Goal: Task Accomplishment & Management: Use online tool/utility

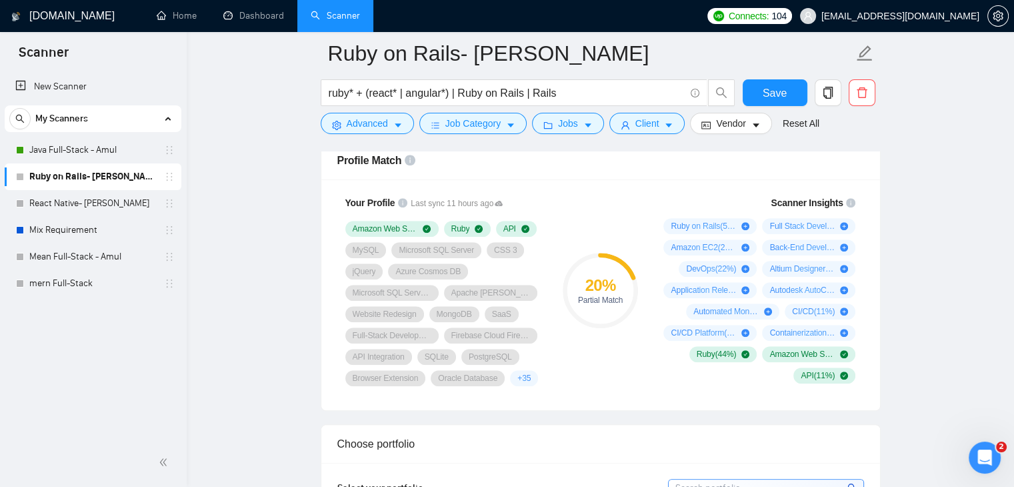
click at [592, 299] on div "Partial Match" at bounding box center [600, 300] width 75 height 8
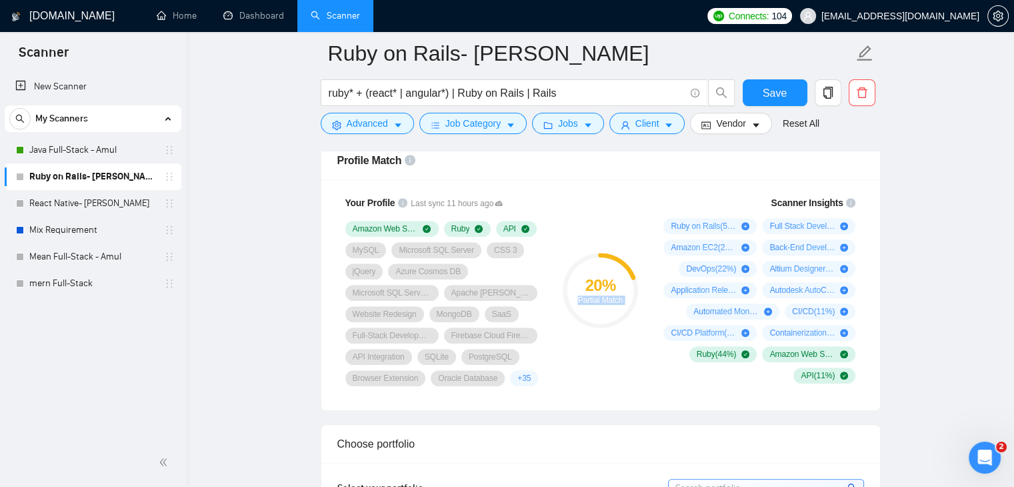
click at [592, 299] on div "Partial Match" at bounding box center [600, 300] width 75 height 8
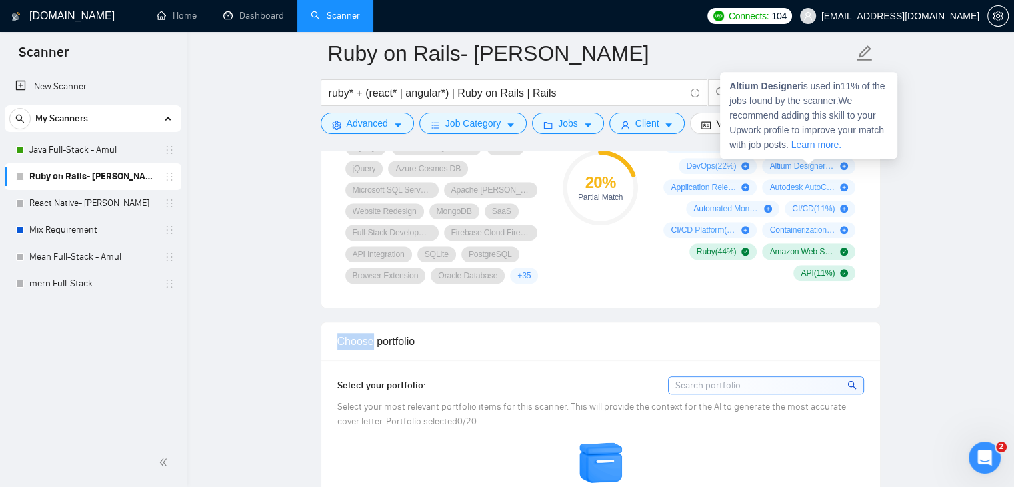
click at [848, 165] on icon "plus-circle" at bounding box center [844, 166] width 8 height 8
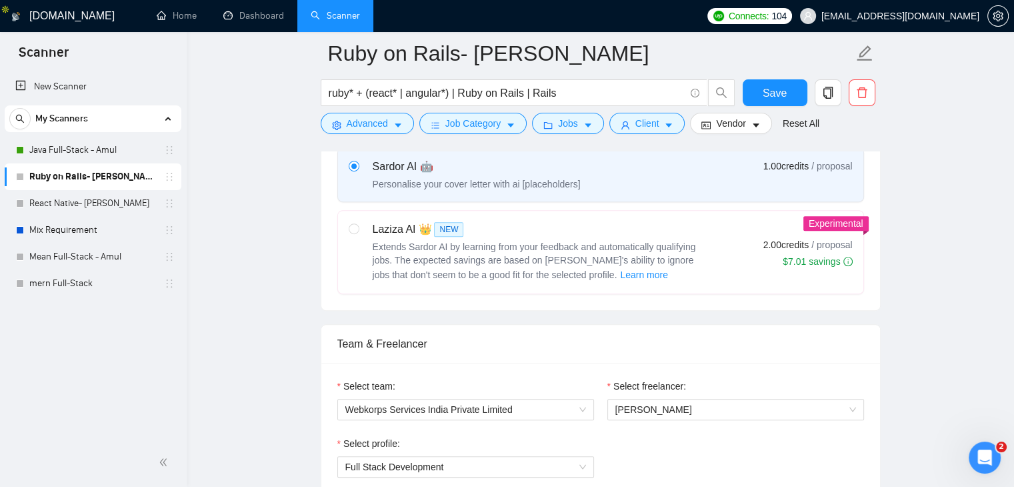
scroll to position [461, 0]
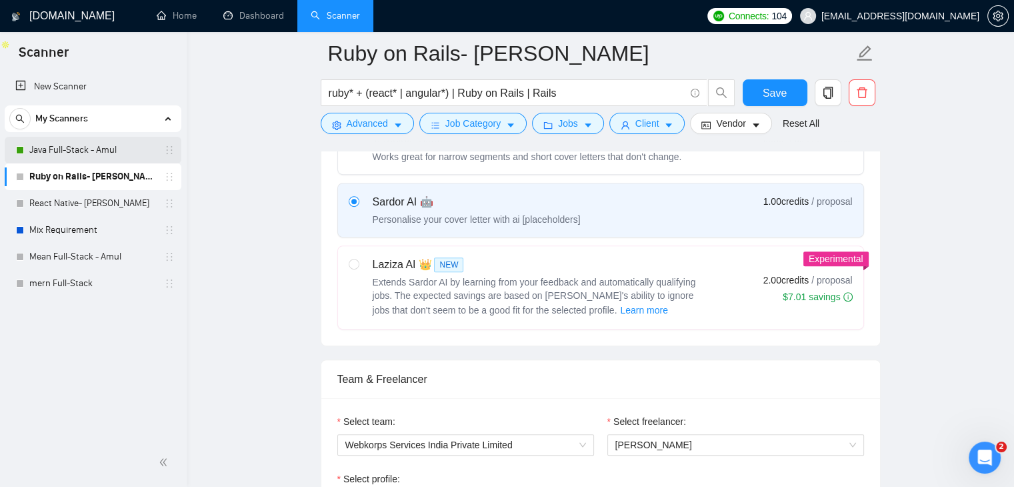
click at [72, 147] on link "Java Full-Stack - Amul" at bounding box center [92, 150] width 127 height 27
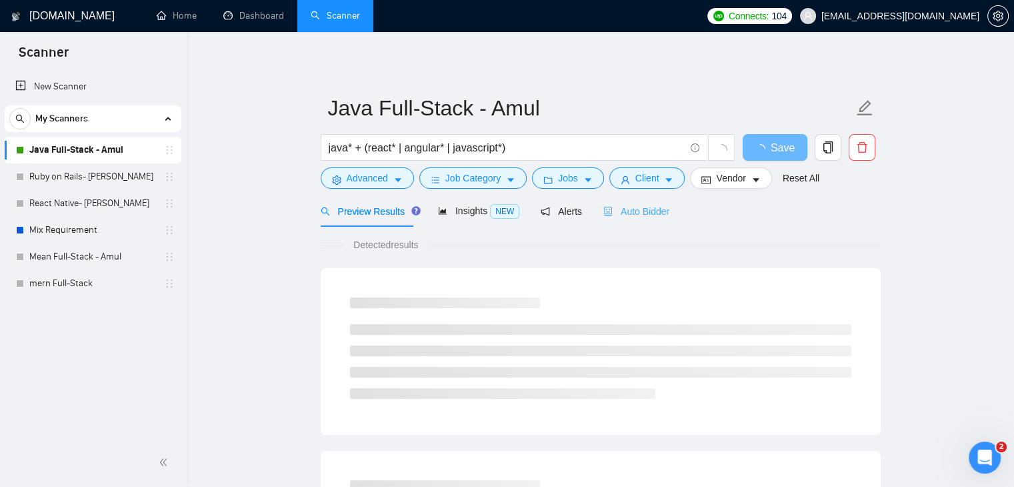
click at [653, 220] on div "Auto Bidder" at bounding box center [636, 210] width 66 height 31
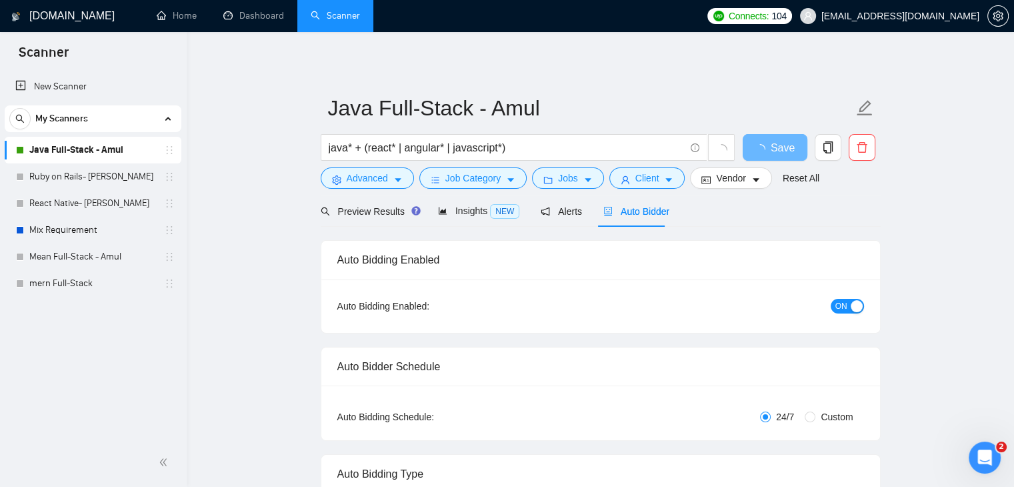
checkbox input "true"
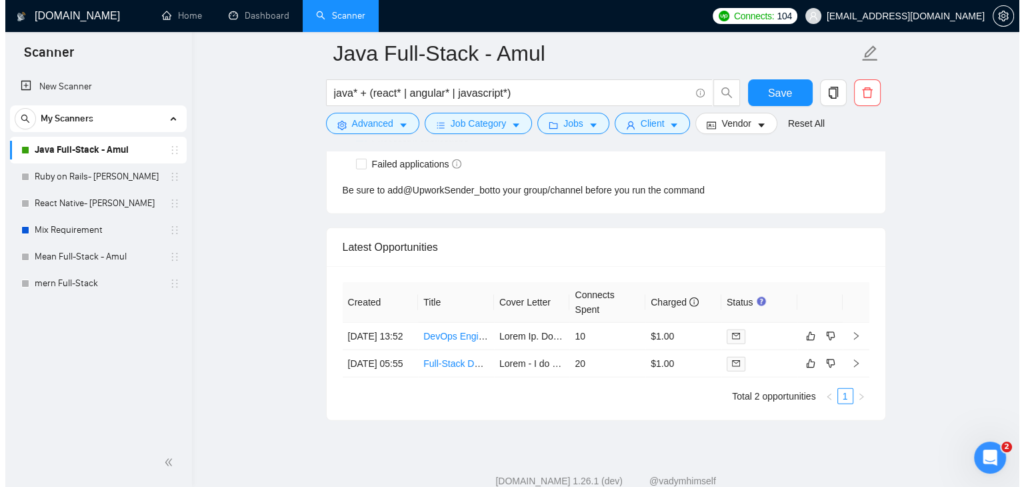
scroll to position [3392, 0]
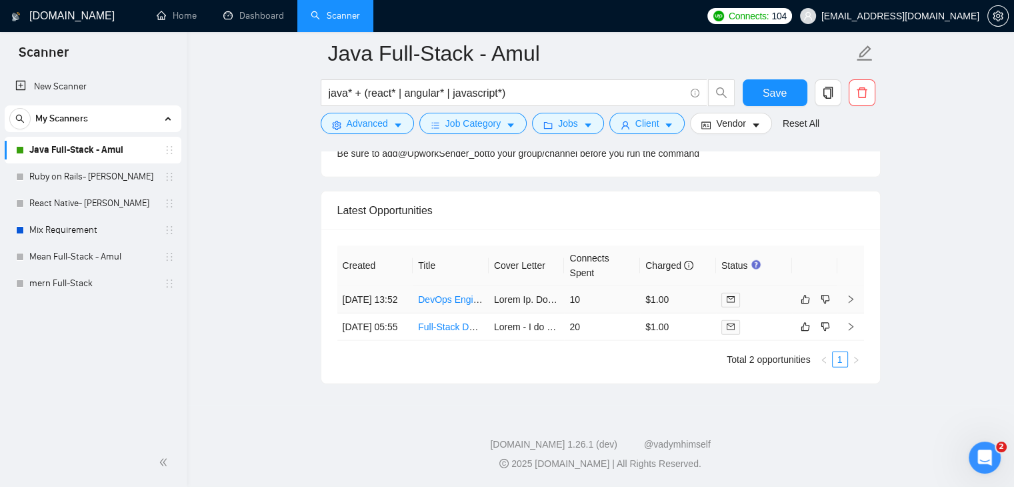
click at [443, 294] on link "DevOps Engineer für Infrastrukturaufbau auf Hetzner (Kubernetes, CI/CD, Java Sp…" at bounding box center [609, 299] width 383 height 11
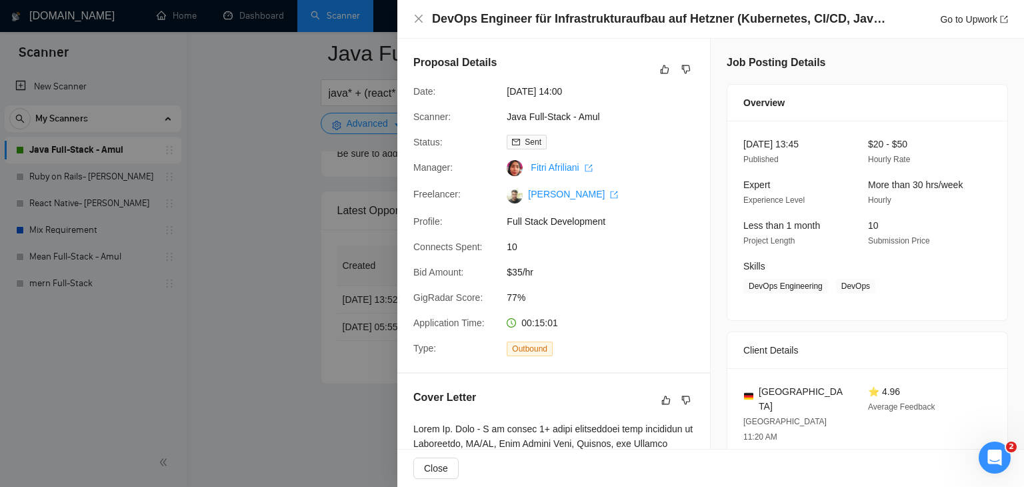
click at [259, 193] on div at bounding box center [512, 243] width 1024 height 487
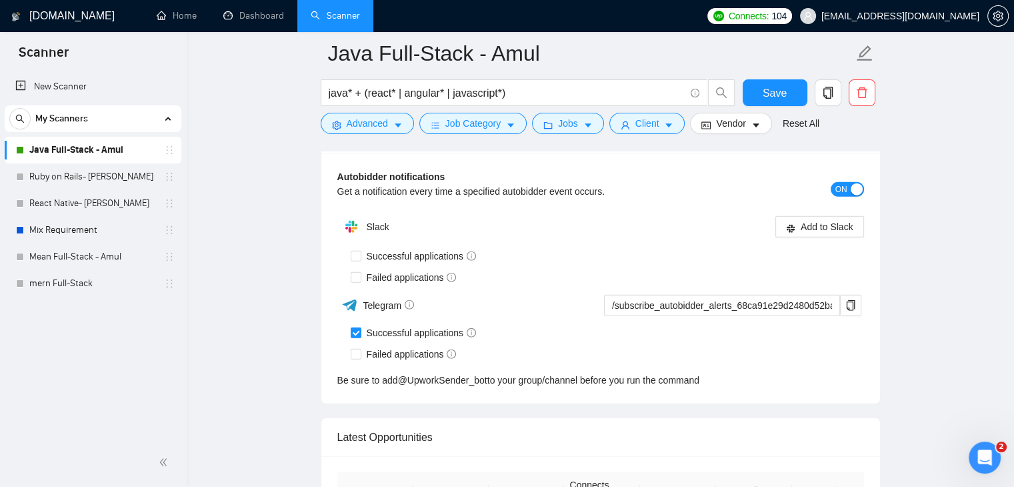
scroll to position [3392, 0]
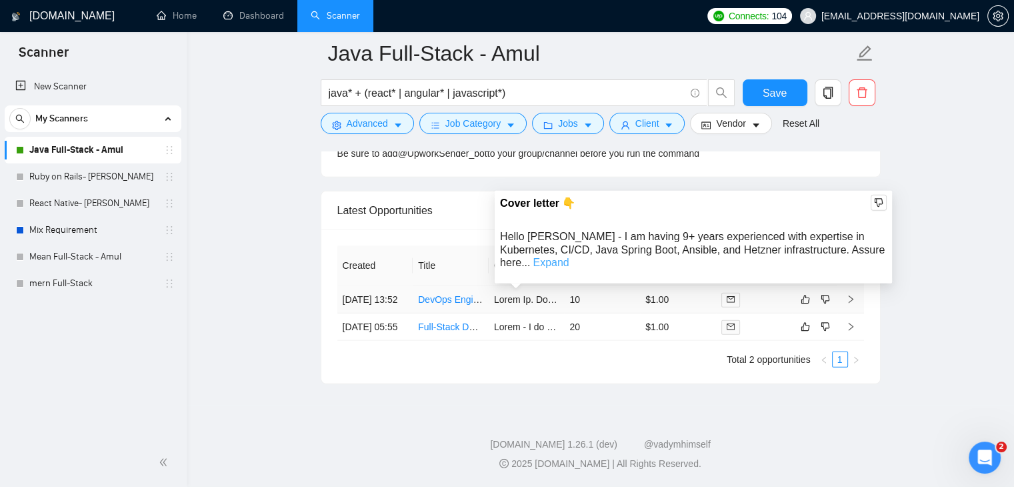
click at [569, 257] on link "Expand" at bounding box center [551, 262] width 36 height 11
